Goal: Navigation & Orientation: Find specific page/section

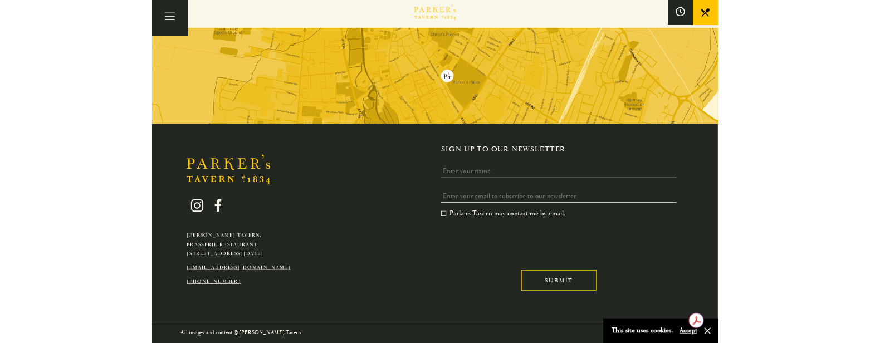
scroll to position [1370, 0]
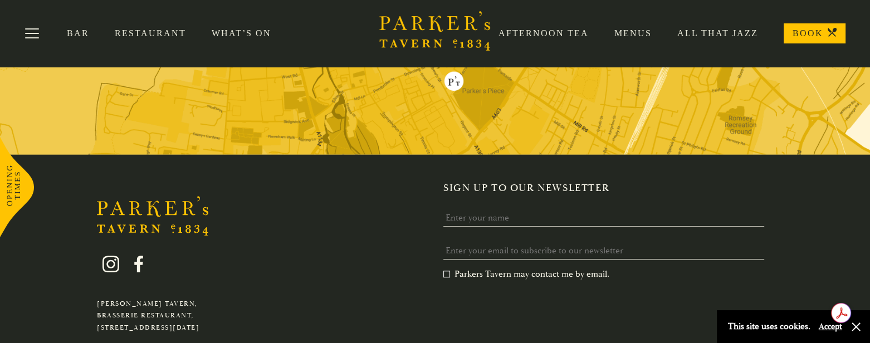
click at [388, 26] on icon "Brasserie Restaurant Cambridge | Parker's Tavern Cambridge Parker's Tavern is a…" at bounding box center [434, 31] width 111 height 40
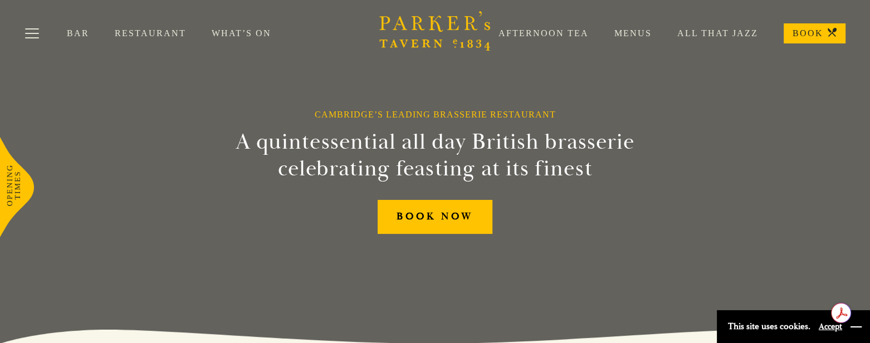
click at [859, 325] on button "button" at bounding box center [855, 326] width 11 height 11
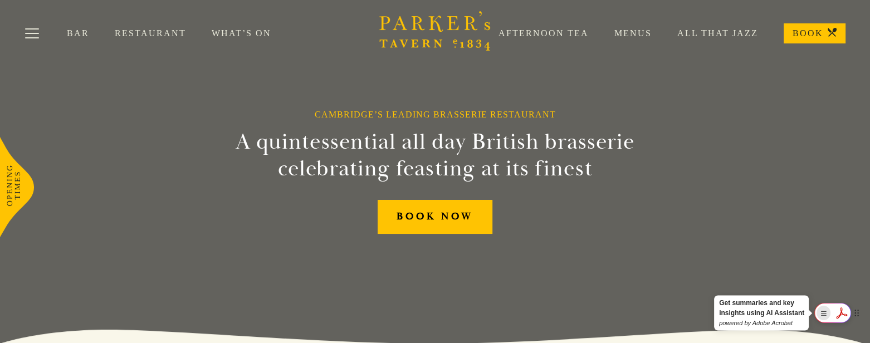
click at [826, 313] on rect "Show Acrobat AI FAB View Settings" at bounding box center [824, 314] width 8 height 8
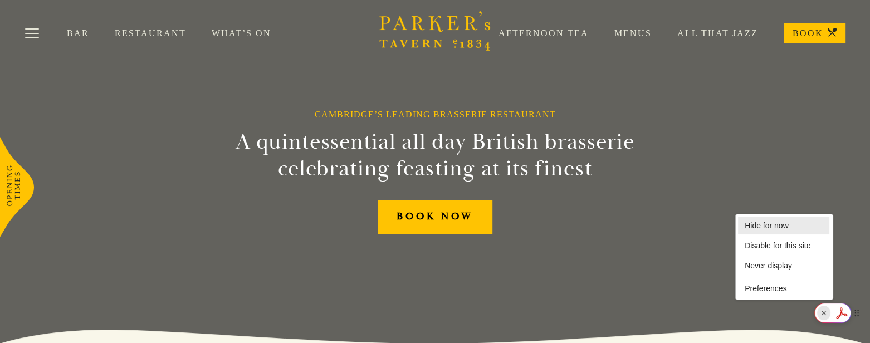
click at [770, 224] on li "Hide for now" at bounding box center [783, 226] width 91 height 18
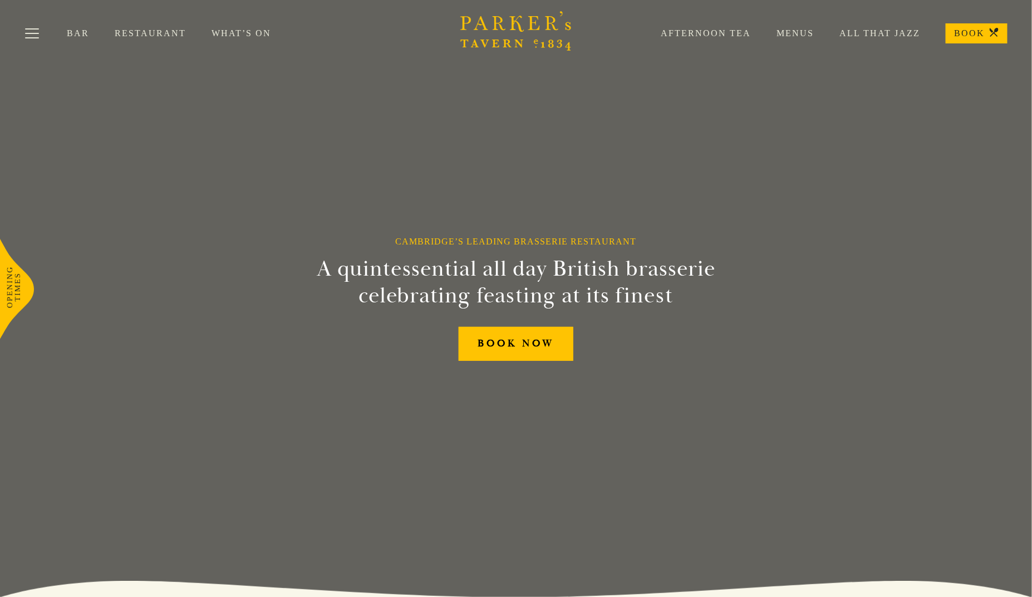
click at [170, 35] on link "Restaurant" at bounding box center [163, 33] width 97 height 11
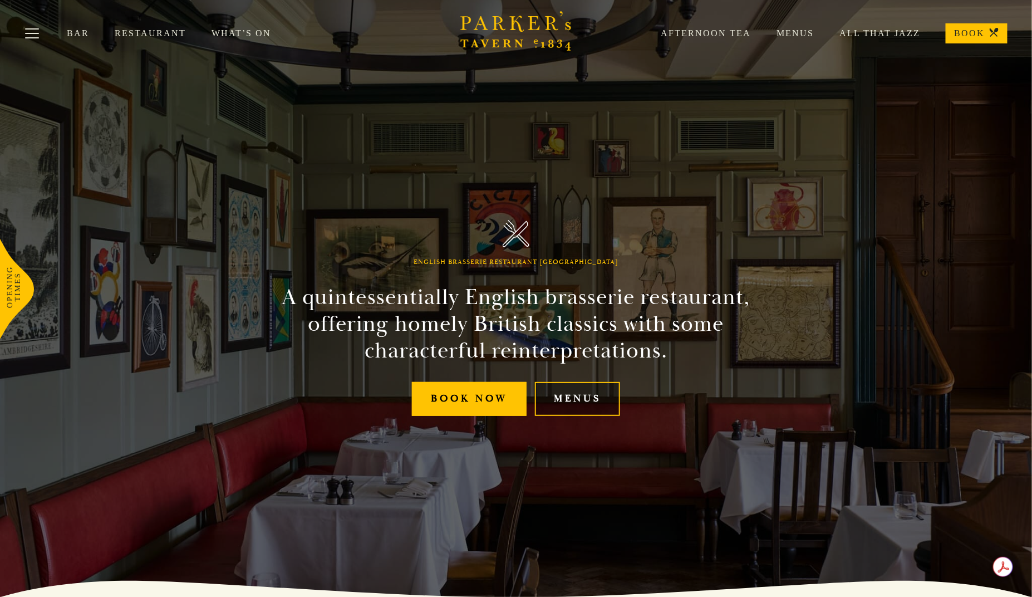
click at [586, 406] on link "Menus" at bounding box center [577, 399] width 85 height 34
click at [533, 27] on icon "Brasserie Restaurant Cambridge | Parker's Tavern Cambridge Parker's Tavern is a…" at bounding box center [516, 31] width 111 height 40
